Goal: Task Accomplishment & Management: Use online tool/utility

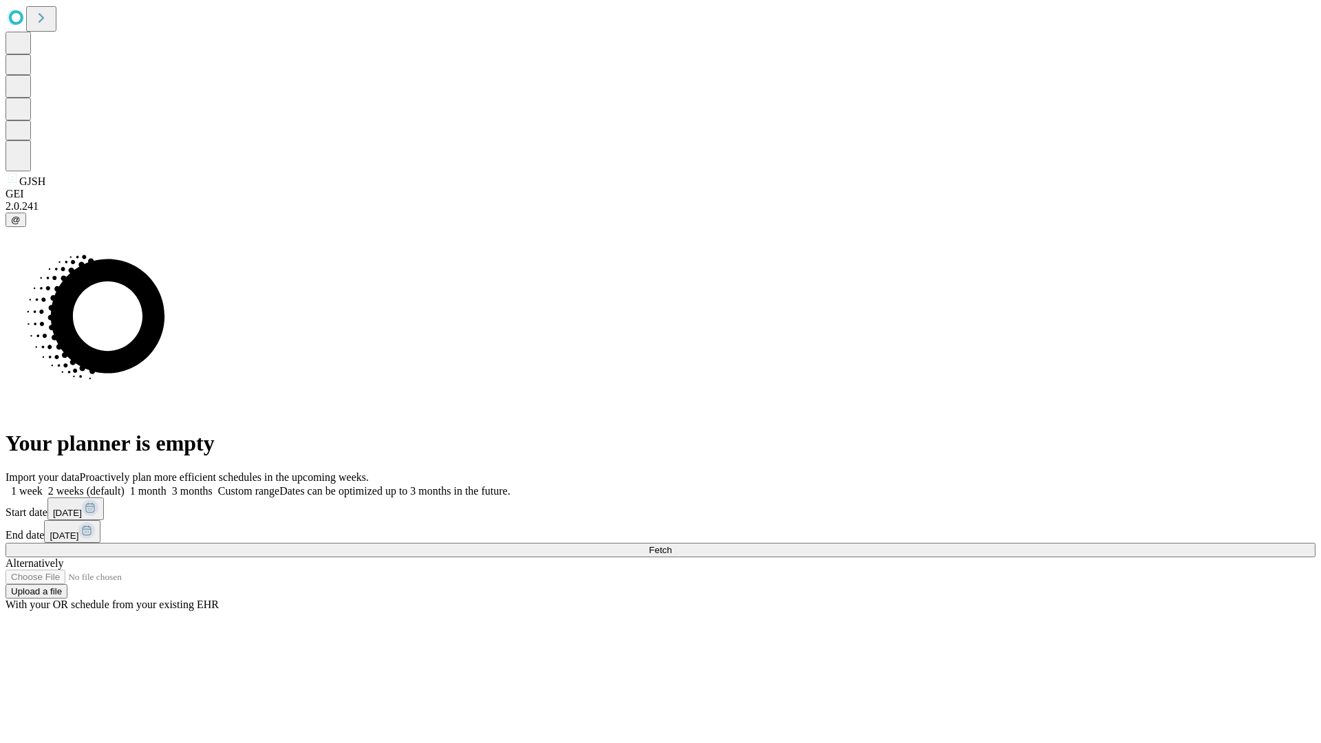
click at [671, 545] on span "Fetch" at bounding box center [660, 550] width 23 height 10
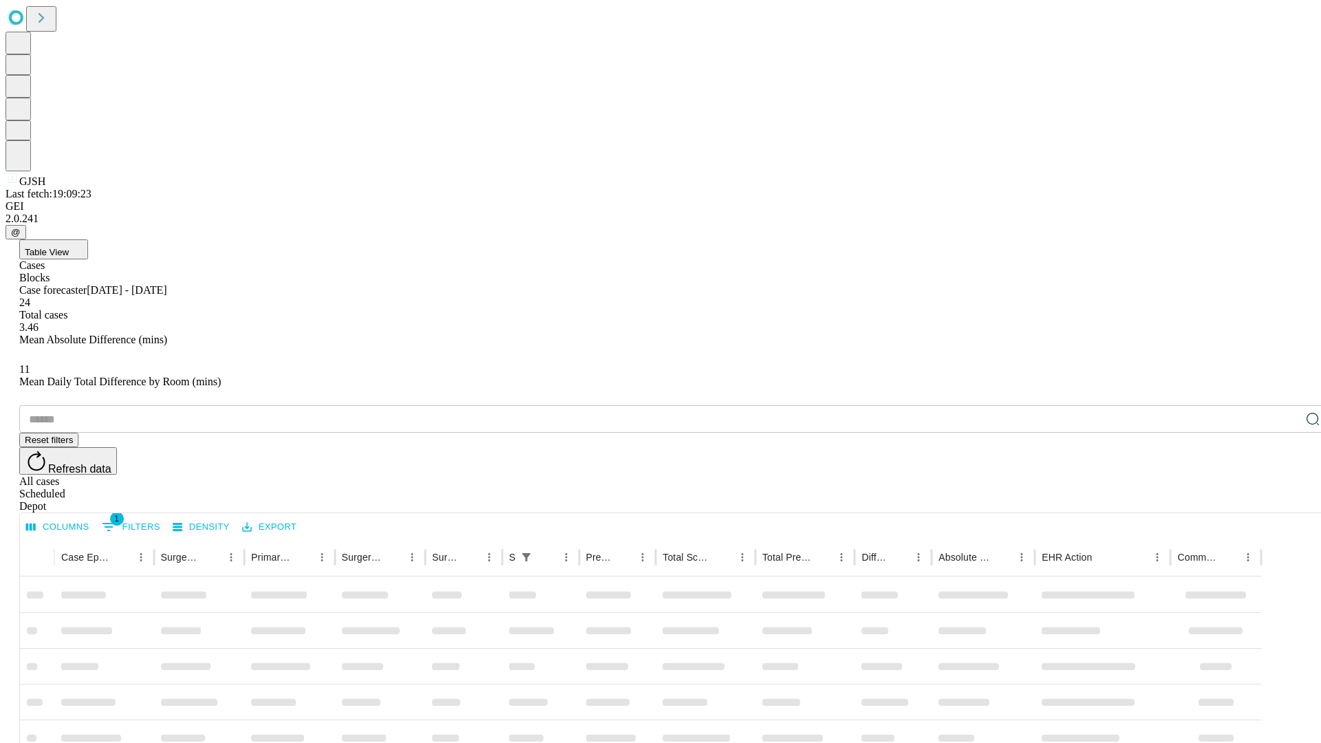
click at [1285, 500] on div "Depot" at bounding box center [674, 506] width 1310 height 12
